Goal: Obtain resource: Obtain resource

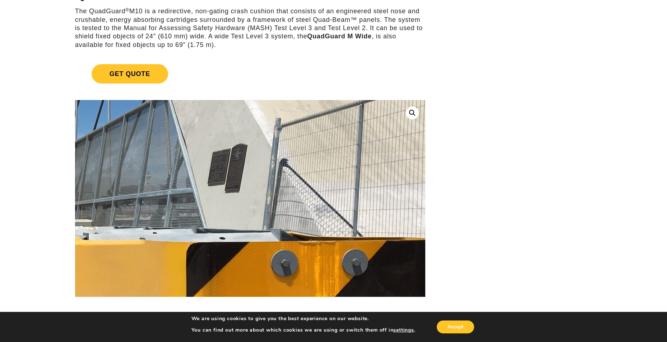
scroll to position [72, 0]
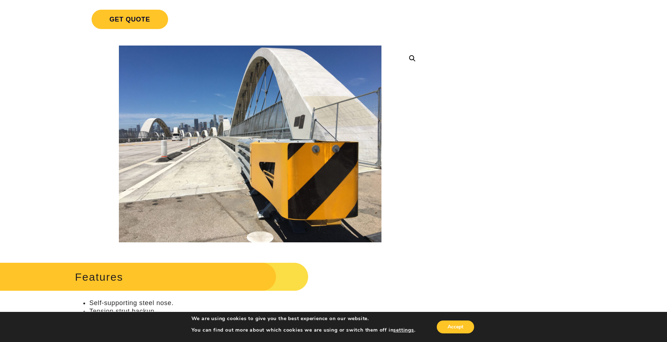
scroll to position [179, 0]
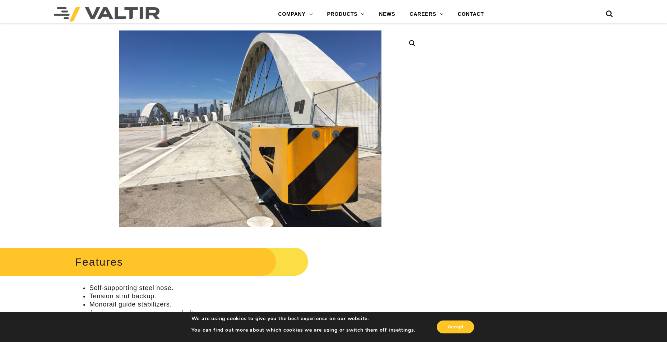
scroll to position [144, 0]
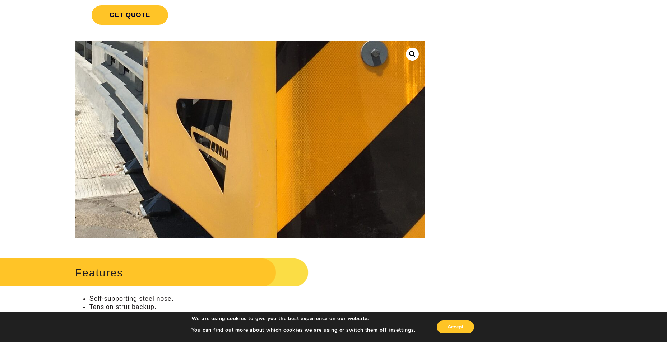
click at [315, 181] on img at bounding box center [144, 35] width 919 height 689
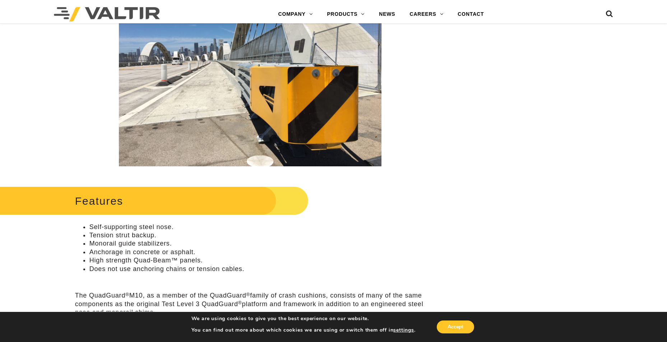
scroll to position [287, 0]
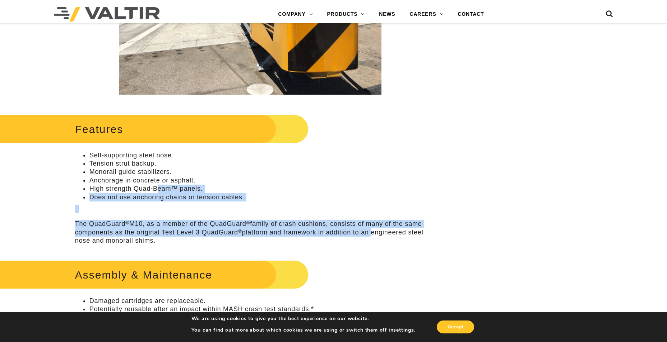
drag, startPoint x: 158, startPoint y: 185, endPoint x: 495, endPoint y: 229, distance: 340.3
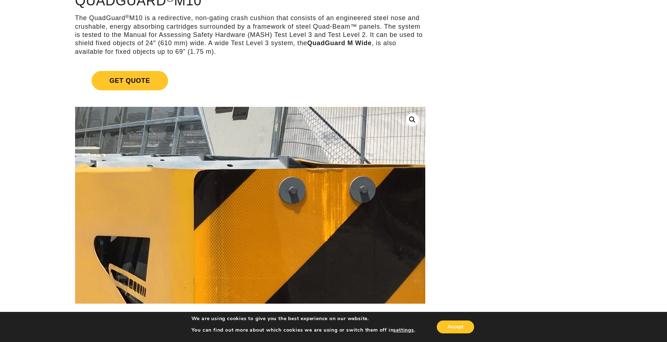
scroll to position [0, 0]
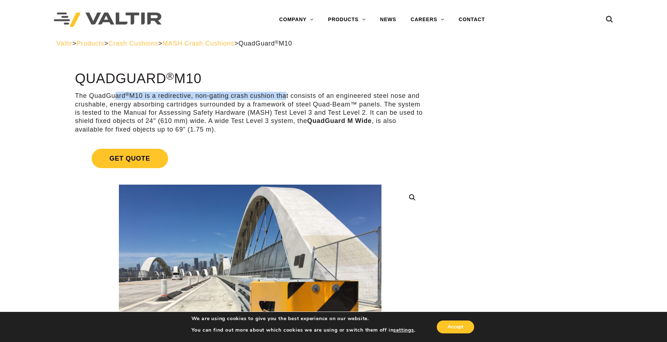
drag, startPoint x: 130, startPoint y: 92, endPoint x: 283, endPoint y: 97, distance: 152.6
click at [352, 141] on link "Get Quote" at bounding box center [250, 158] width 350 height 37
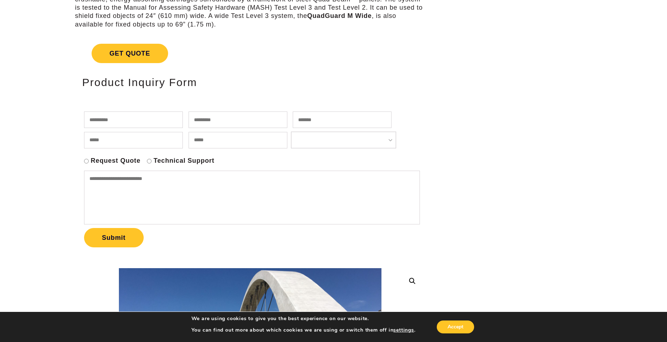
scroll to position [104, 0]
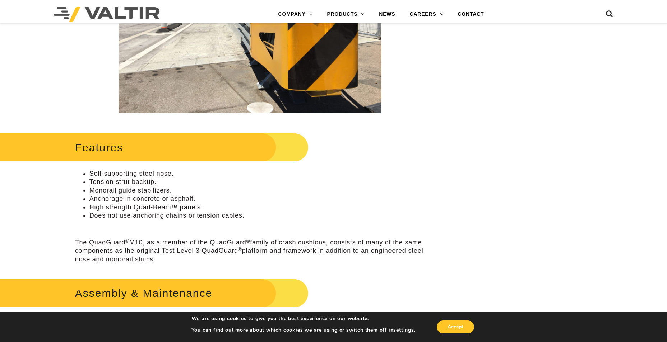
scroll to position [534, 0]
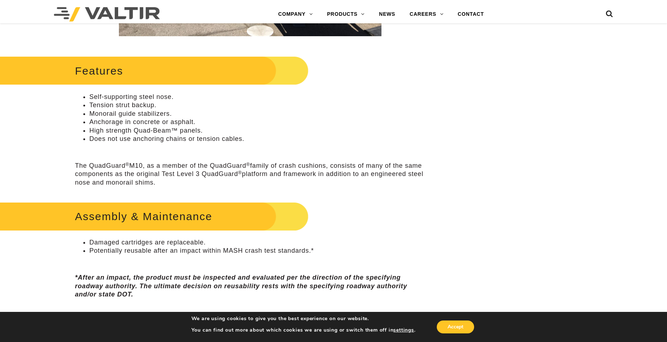
click at [112, 109] on li "Tension strut backup." at bounding box center [257, 105] width 336 height 8
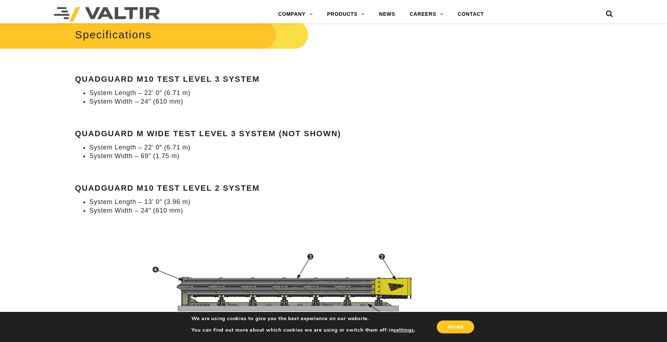
scroll to position [857, 0]
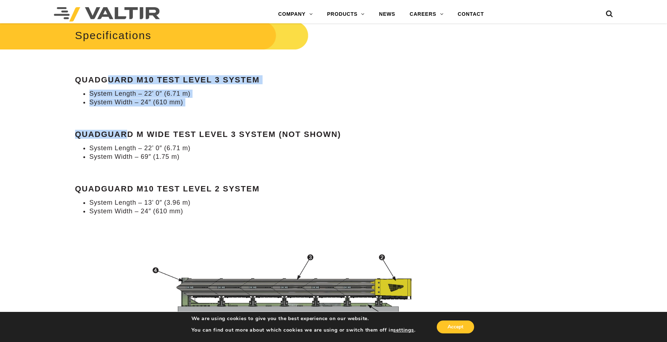
drag, startPoint x: 111, startPoint y: 99, endPoint x: 130, endPoint y: 153, distance: 56.5
click at [130, 153] on div "Specifications QuadGuard M10 Test Level 3 System System Length – 22’ 0″ (6.71 m…" at bounding box center [250, 117] width 350 height 197
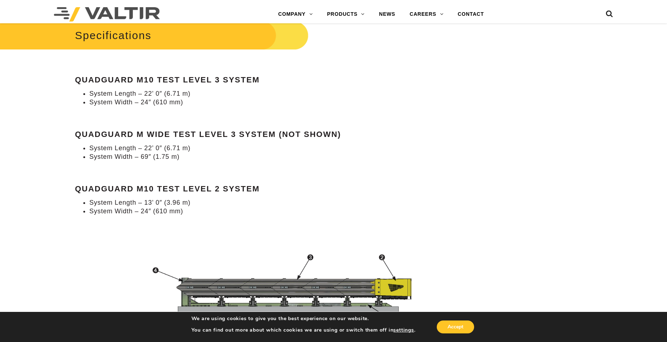
click at [88, 161] on ul "System Length – 22’ 0″ (6.71 m) System Width – 69″ (1.75 m)" at bounding box center [250, 152] width 350 height 17
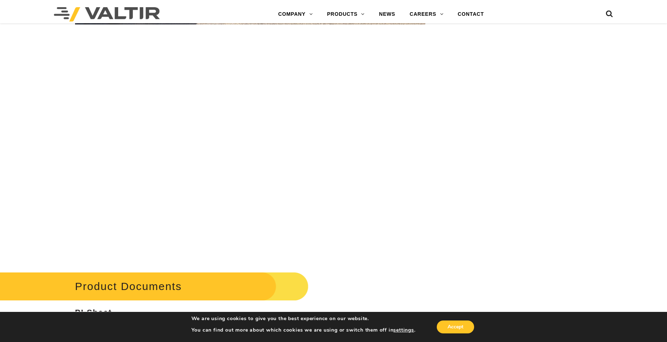
scroll to position [2796, 0]
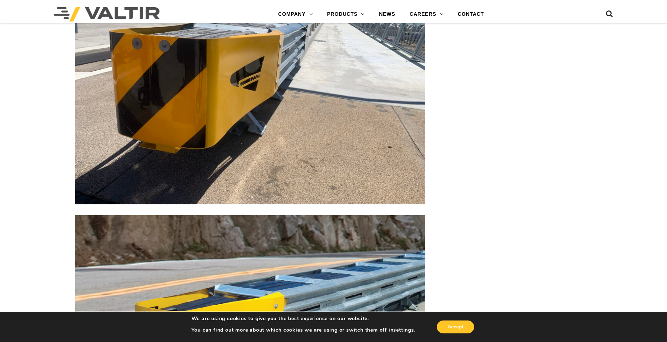
scroll to position [2329, 0]
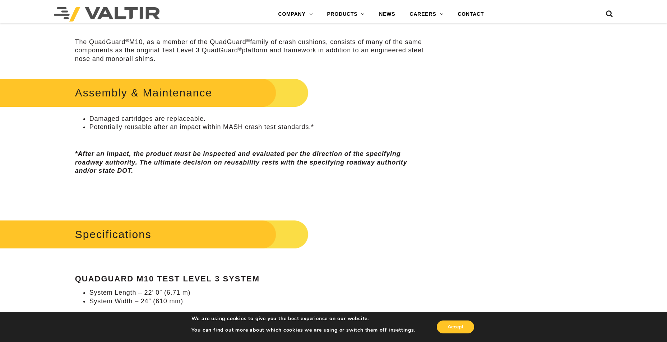
scroll to position [0, 0]
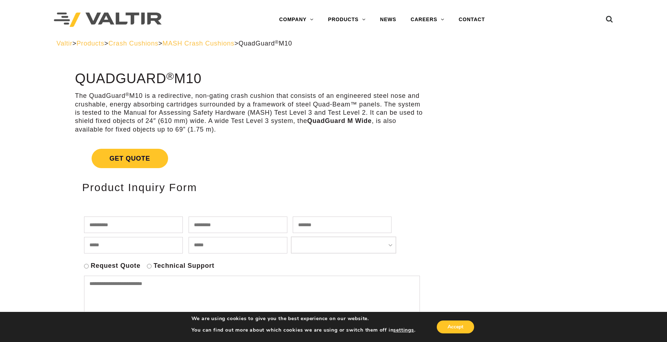
drag, startPoint x: 493, startPoint y: 165, endPoint x: 477, endPoint y: 32, distance: 133.7
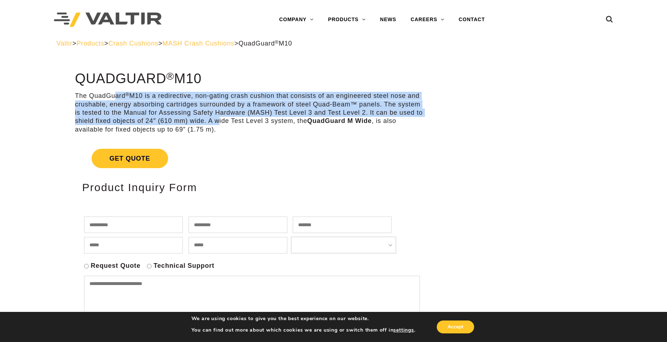
drag, startPoint x: 216, startPoint y: 118, endPoint x: 115, endPoint y: 100, distance: 102.4
click at [115, 100] on p "The QuadGuard ® M10 is a redirective, non-gating crash cushion that consists of…" at bounding box center [250, 113] width 350 height 42
drag, startPoint x: 115, startPoint y: 100, endPoint x: 192, endPoint y: 116, distance: 78.8
click at [192, 116] on p "The QuadGuard ® M10 is a redirective, non-gating crash cushion that consists of…" at bounding box center [250, 113] width 350 height 42
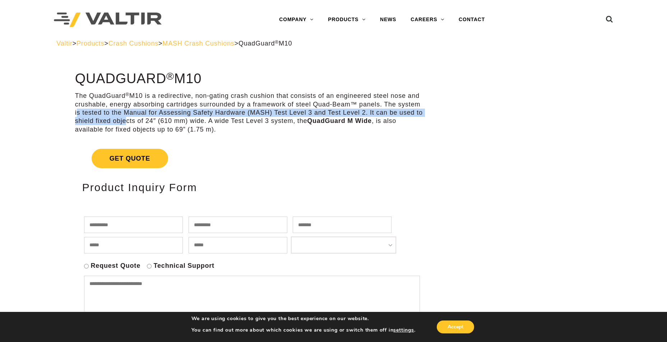
drag, startPoint x: 123, startPoint y: 121, endPoint x: 73, endPoint y: 115, distance: 50.6
drag, startPoint x: 73, startPoint y: 115, endPoint x: 250, endPoint y: 111, distance: 177.4
click at [250, 111] on p "The QuadGuard ® M10 is a redirective, non-gating crash cushion that consists of…" at bounding box center [250, 113] width 350 height 42
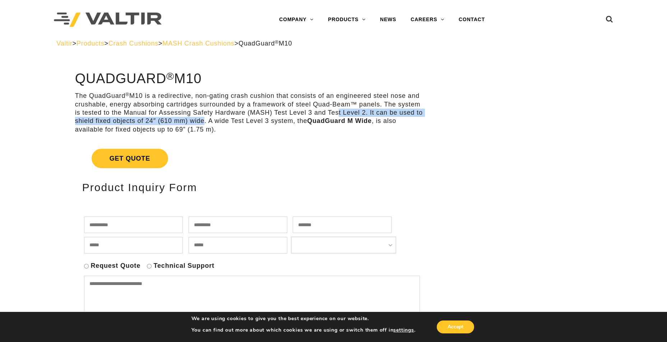
drag, startPoint x: 198, startPoint y: 124, endPoint x: 335, endPoint y: 115, distance: 136.7
click at [335, 115] on p "The QuadGuard ® M10 is a redirective, non-gating crash cushion that consists of…" at bounding box center [250, 113] width 350 height 42
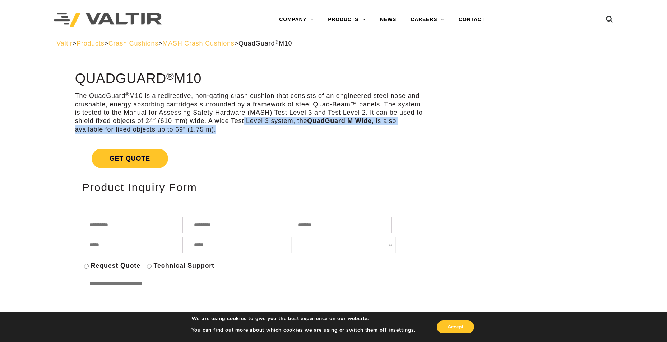
drag, startPoint x: 240, startPoint y: 122, endPoint x: 220, endPoint y: 133, distance: 22.8
click at [220, 133] on p "The QuadGuard ® M10 is a redirective, non-gating crash cushion that consists of…" at bounding box center [250, 113] width 350 height 42
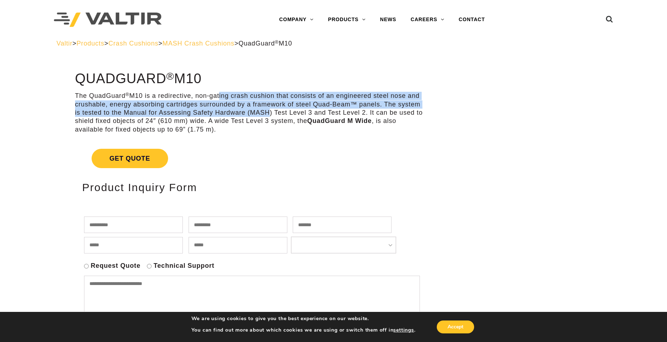
drag, startPoint x: 221, startPoint y: 96, endPoint x: 263, endPoint y: 115, distance: 46.6
click at [263, 115] on p "The QuadGuard ® M10 is a redirective, non-gating crash cushion that consists of…" at bounding box center [250, 113] width 350 height 42
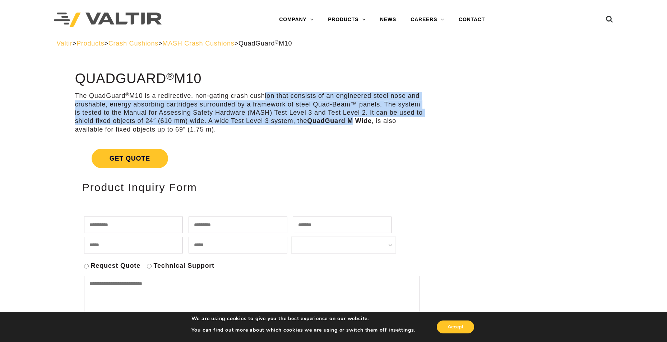
drag, startPoint x: 355, startPoint y: 119, endPoint x: 262, endPoint y: 99, distance: 95.7
click at [262, 99] on p "The QuadGuard ® M10 is a redirective, non-gating crash cushion that consists of…" at bounding box center [250, 113] width 350 height 42
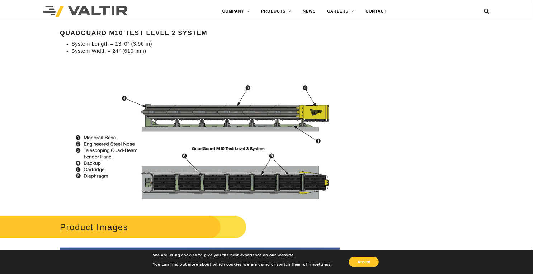
scroll to position [1077, 0]
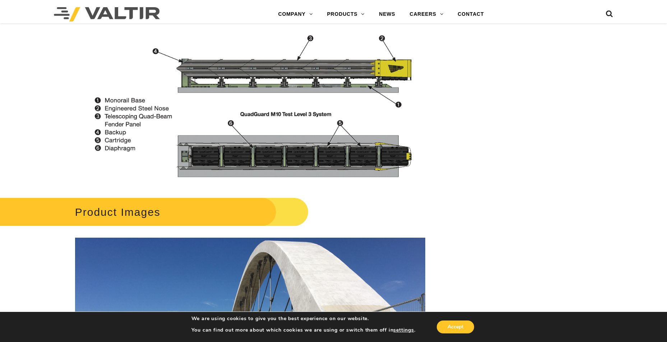
click at [142, 185] on img at bounding box center [250, 103] width 350 height 163
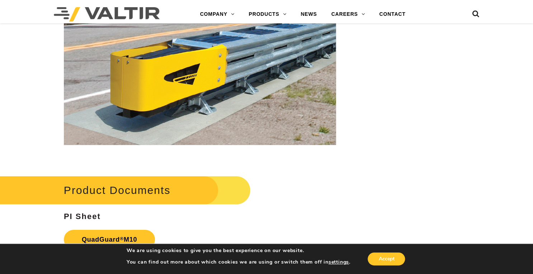
scroll to position [2455, 0]
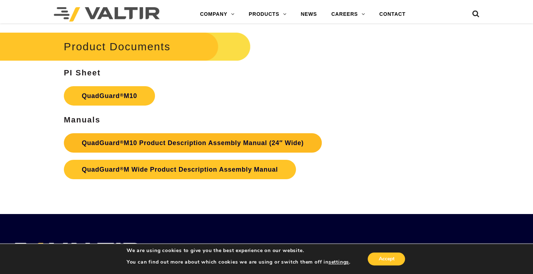
click at [281, 134] on link "QuadGuard ® M10 Product Description Assembly Manual (24″ Wide)" at bounding box center [193, 142] width 258 height 19
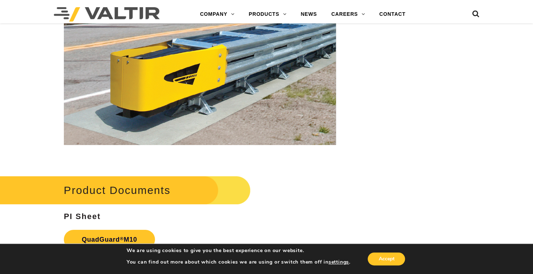
scroll to position [2197, 0]
